Goal: Find specific page/section: Find specific page/section

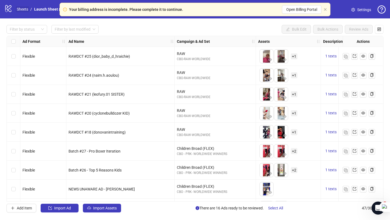
click at [24, 10] on link "Sheets" at bounding box center [23, 9] width 14 height 6
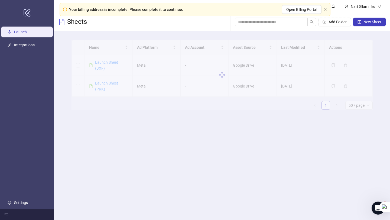
click at [326, 12] on div "Your billing address is incomplete. Please complete it to continue. Open Billin…" at bounding box center [195, 10] width 271 height 14
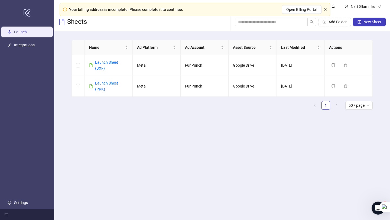
click at [325, 9] on icon "close" at bounding box center [325, 9] width 3 height 3
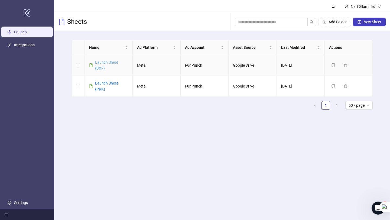
click at [101, 64] on link "Launch Sheet (BXF)" at bounding box center [106, 65] width 23 height 10
